Goal: Information Seeking & Learning: Learn about a topic

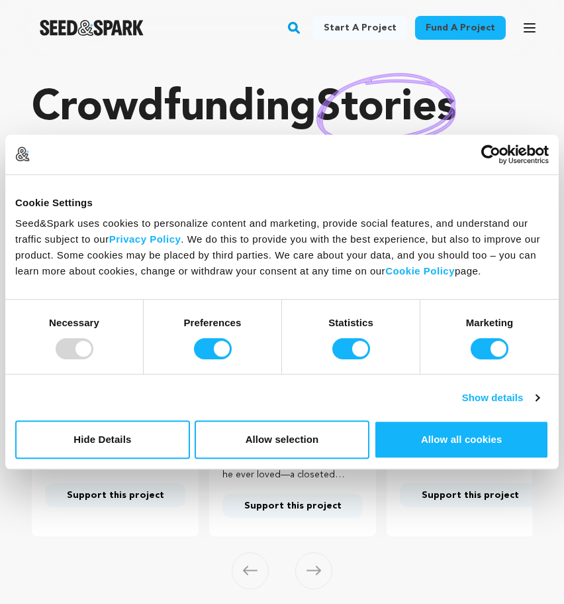
click at [525, 117] on p "Crowdfunding stories that matter ." at bounding box center [282, 135] width 501 height 106
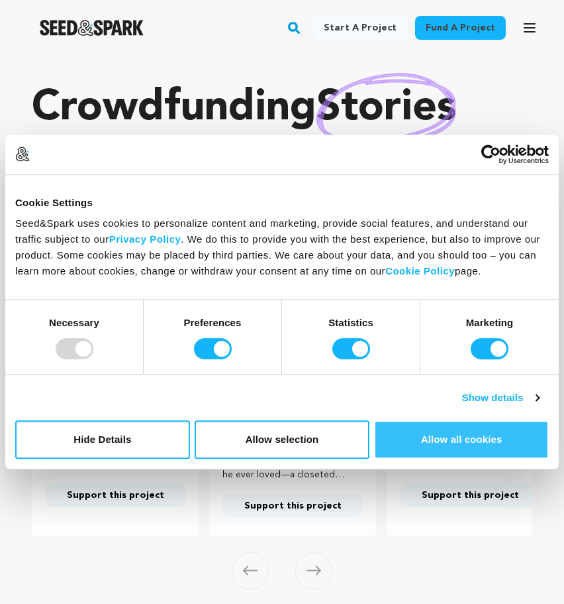
click at [458, 443] on button "Allow all cookies" at bounding box center [461, 439] width 175 height 38
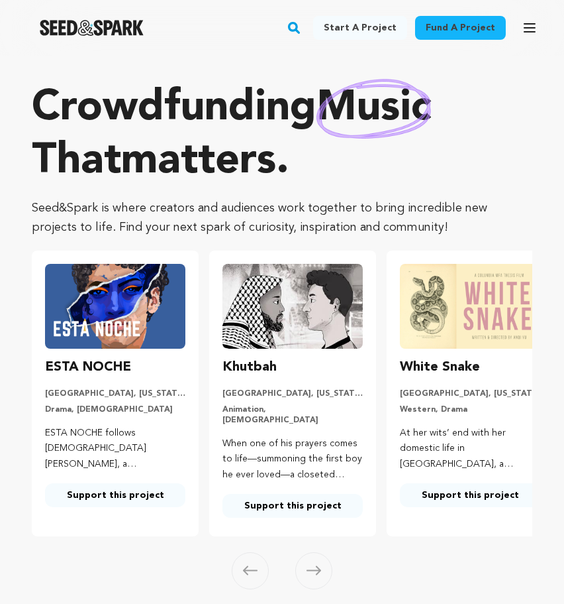
click at [529, 27] on icon "button" at bounding box center [530, 28] width 11 height 8
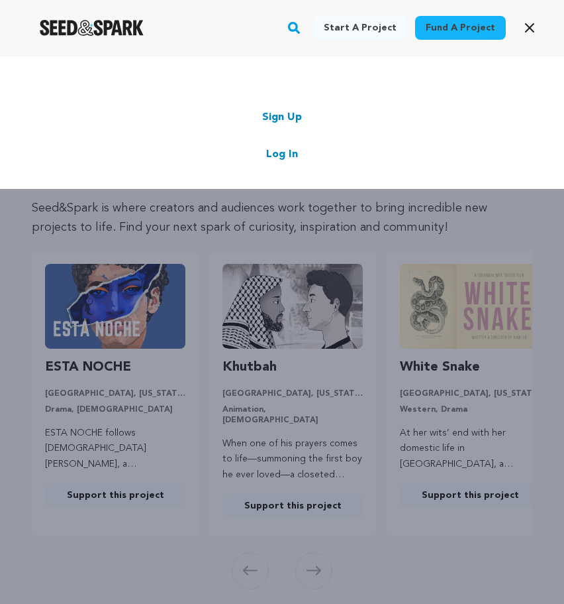
click at [279, 155] on link "Log In" at bounding box center [282, 154] width 32 height 16
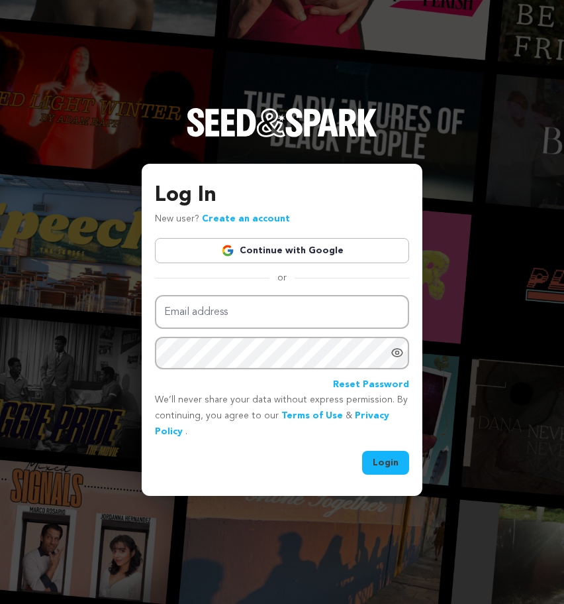
click at [295, 244] on link "Continue with Google" at bounding box center [282, 250] width 254 height 25
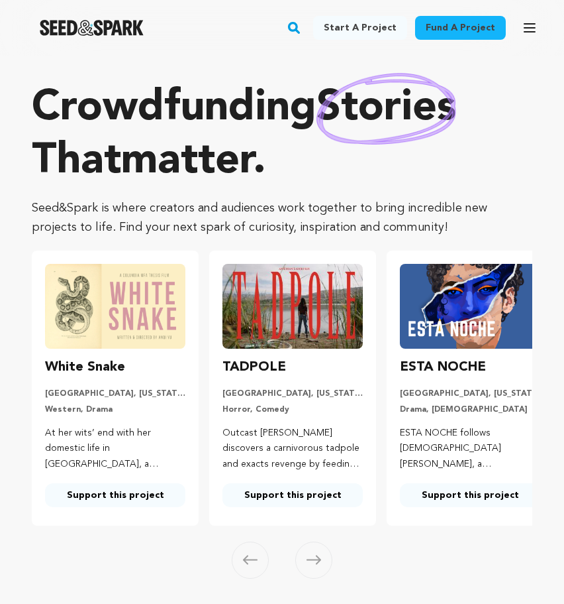
click at [527, 24] on icon "button" at bounding box center [530, 28] width 11 height 8
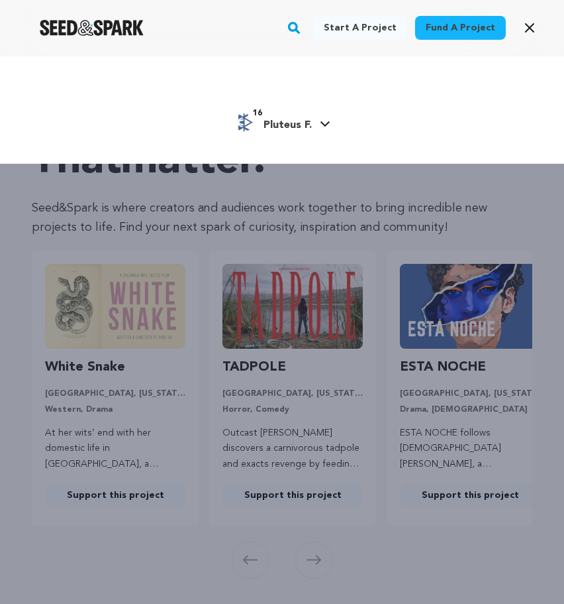
click at [296, 127] on span "Pluteus F." at bounding box center [288, 125] width 48 height 11
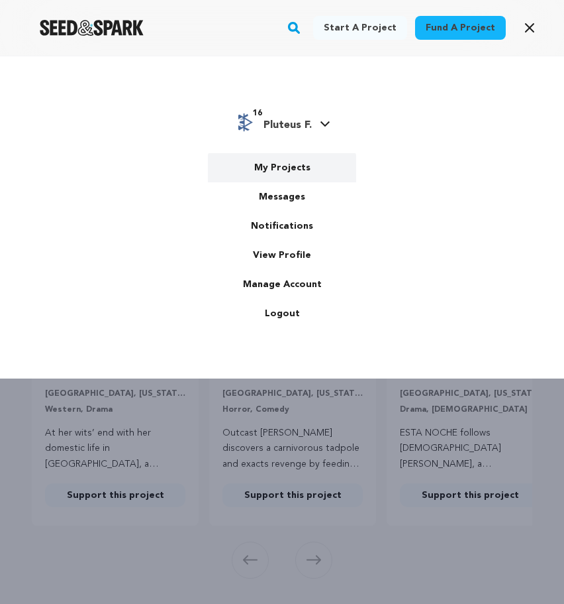
click at [291, 169] on link "My Projects" at bounding box center [282, 167] width 148 height 29
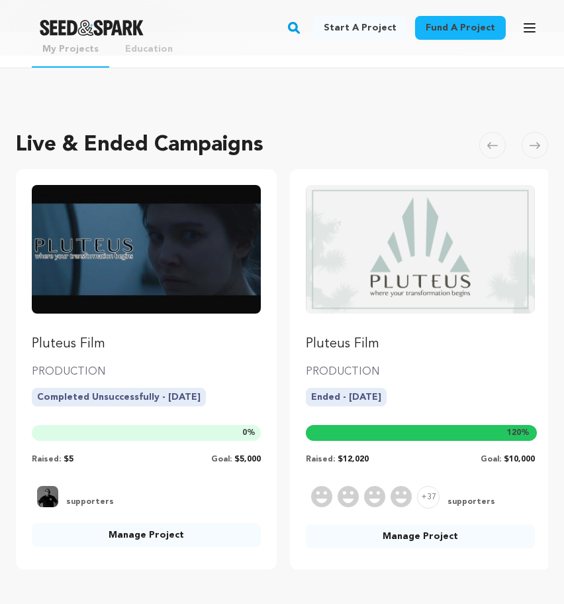
scroll to position [54, 0]
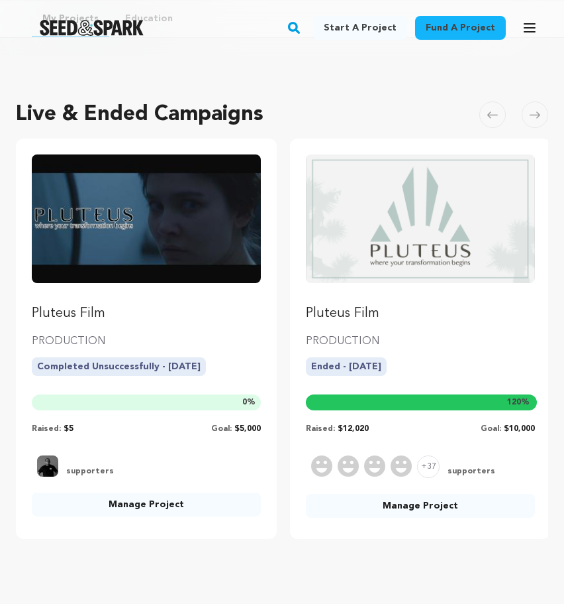
click at [478, 347] on p "PRODUCTION" at bounding box center [420, 341] width 229 height 16
click at [356, 312] on p "Pluteus Film" at bounding box center [420, 313] width 229 height 19
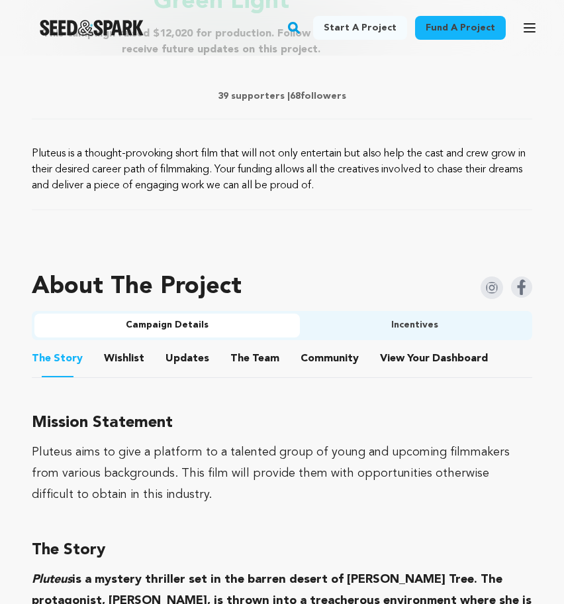
scroll to position [620, 0]
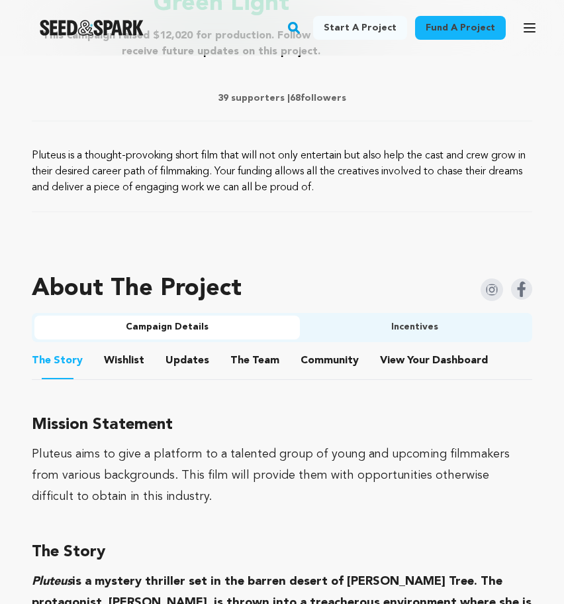
drag, startPoint x: 32, startPoint y: 154, endPoint x: 358, endPoint y: 179, distance: 326.9
click at [359, 179] on p "Pluteus is a thought-provoking short film that will not only entertain but also…" at bounding box center [282, 172] width 501 height 48
copy p "Pluteus is a thought-provoking short film that will not only entertain but also…"
click at [297, 243] on div at bounding box center [282, 243] width 501 height 21
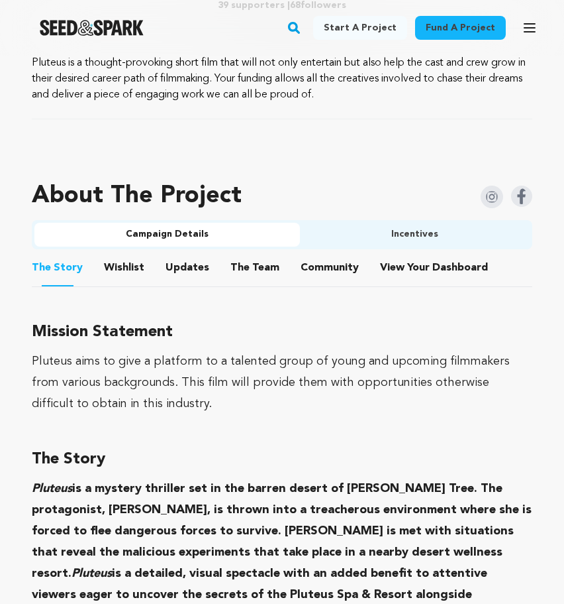
scroll to position [714, 0]
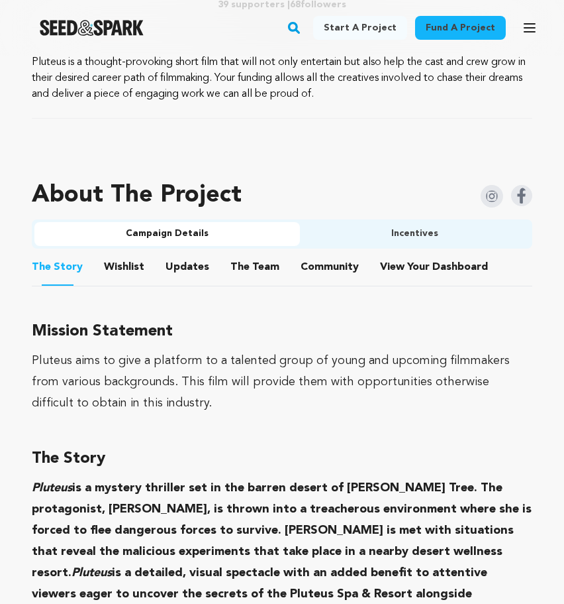
click at [241, 267] on button "The Team" at bounding box center [255, 270] width 32 height 32
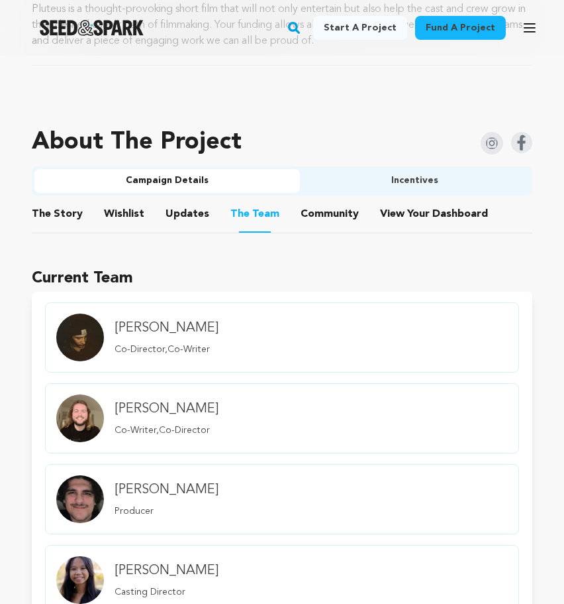
scroll to position [757, 0]
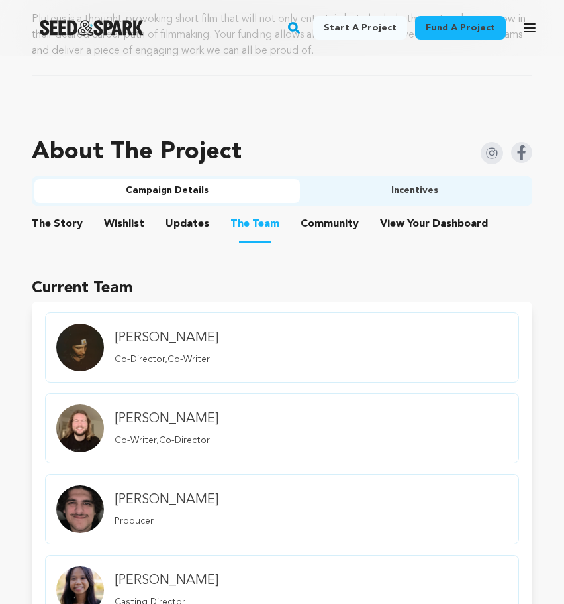
click at [314, 219] on button "Community" at bounding box center [330, 227] width 32 height 32
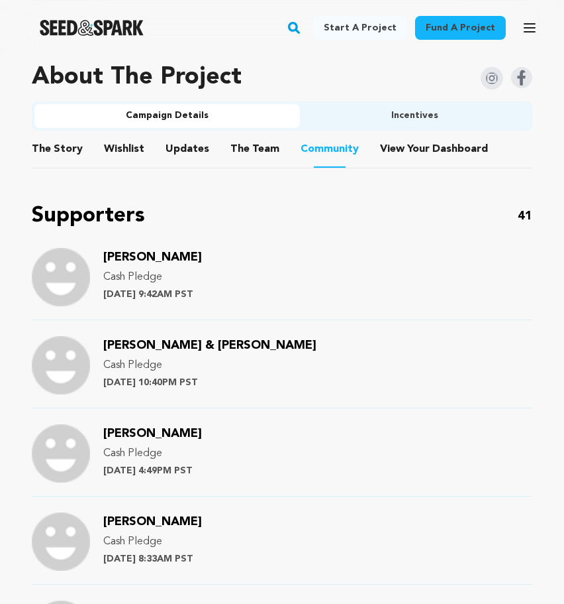
scroll to position [833, 0]
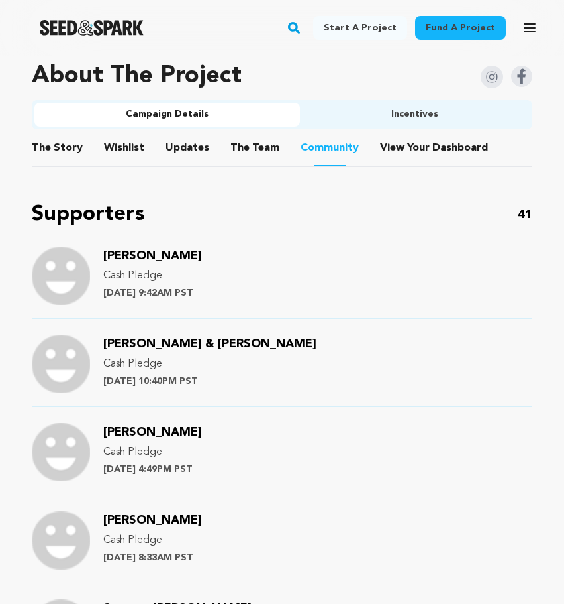
click at [182, 145] on button "Updates" at bounding box center [188, 150] width 32 height 32
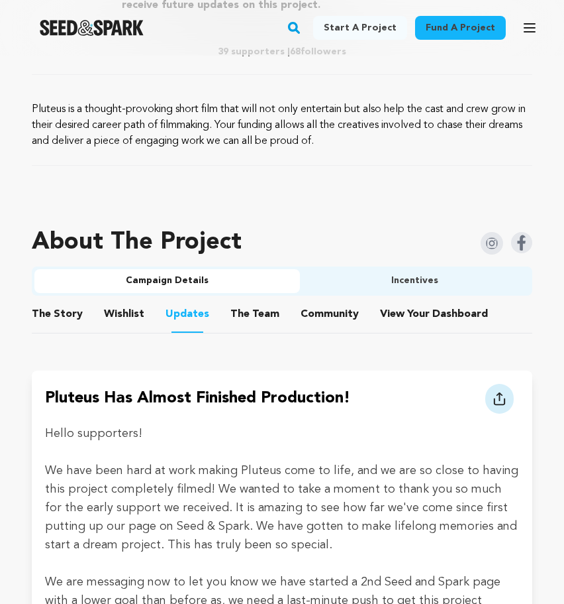
scroll to position [594, 0]
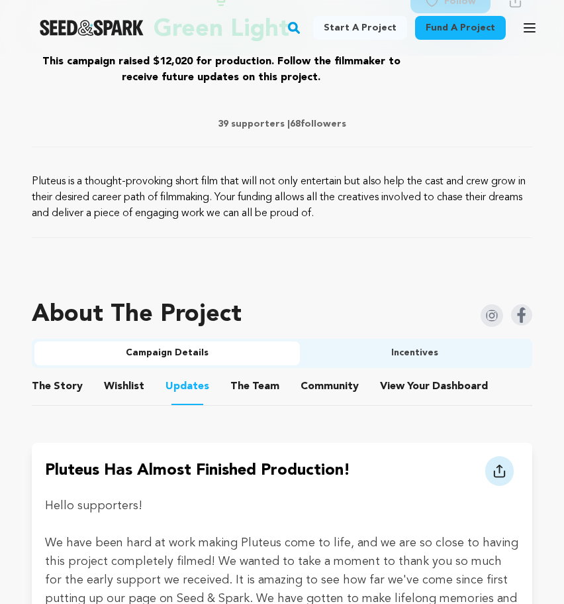
click at [128, 384] on button "Wishlist" at bounding box center [125, 389] width 32 height 32
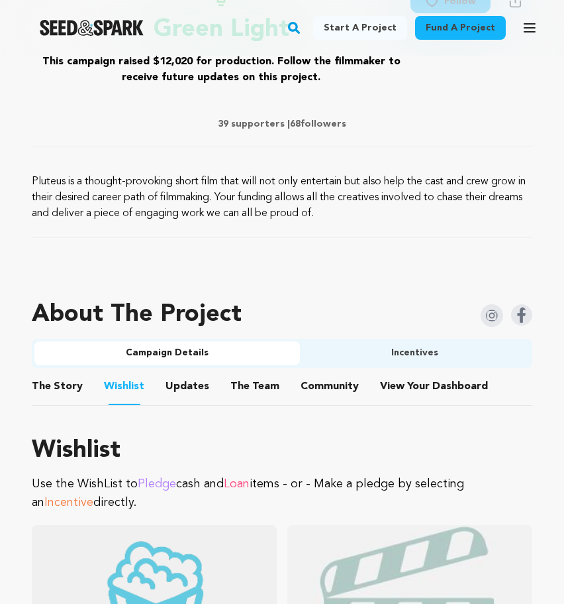
click at [68, 388] on button "The Story" at bounding box center [58, 389] width 32 height 32
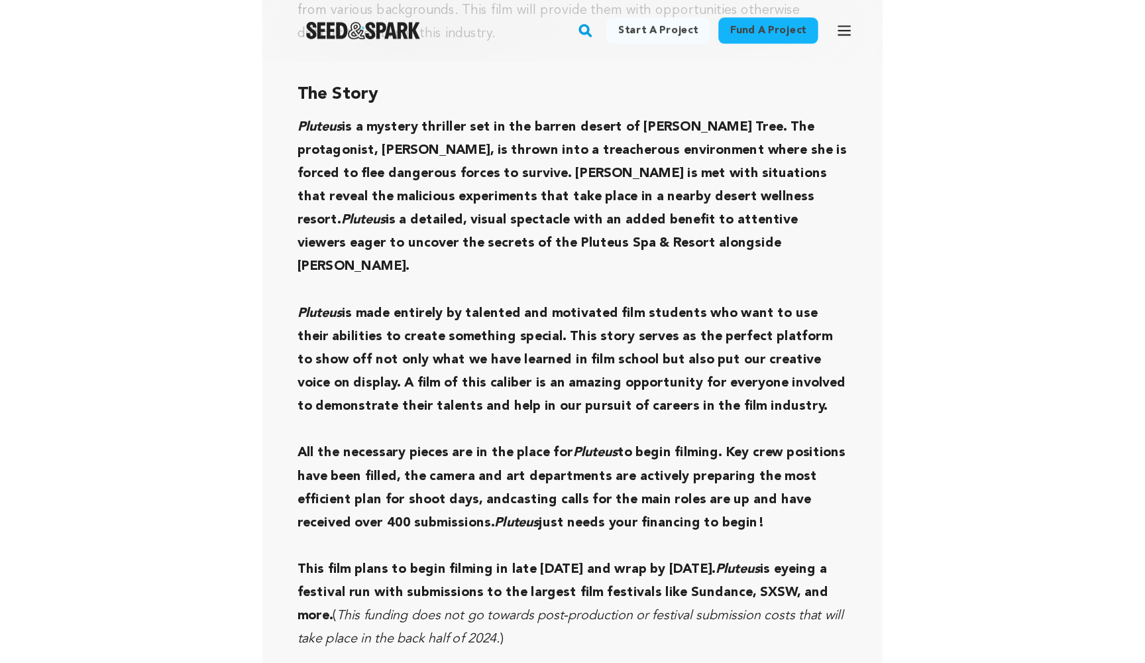
scroll to position [1094, 0]
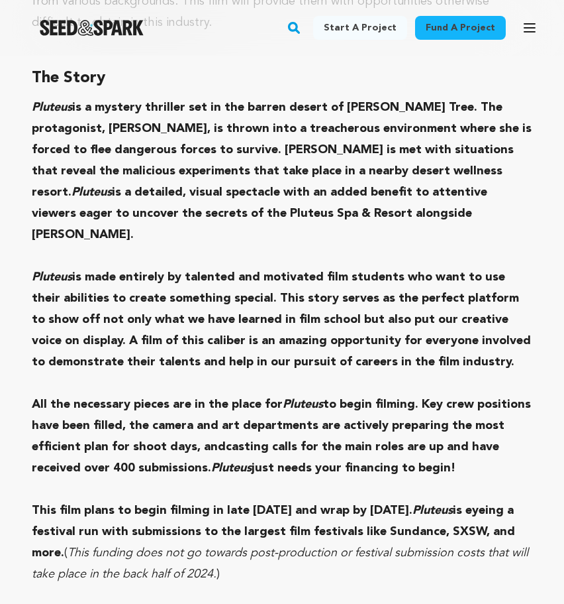
drag, startPoint x: 32, startPoint y: 255, endPoint x: 478, endPoint y: 345, distance: 454.8
click at [478, 345] on p "Pluteus is made entirely by talented and motivated film students who want to us…" at bounding box center [282, 319] width 501 height 106
copy p "Pluteus is made entirely by talented and motivated film students who want to us…"
